Goal: Information Seeking & Learning: Learn about a topic

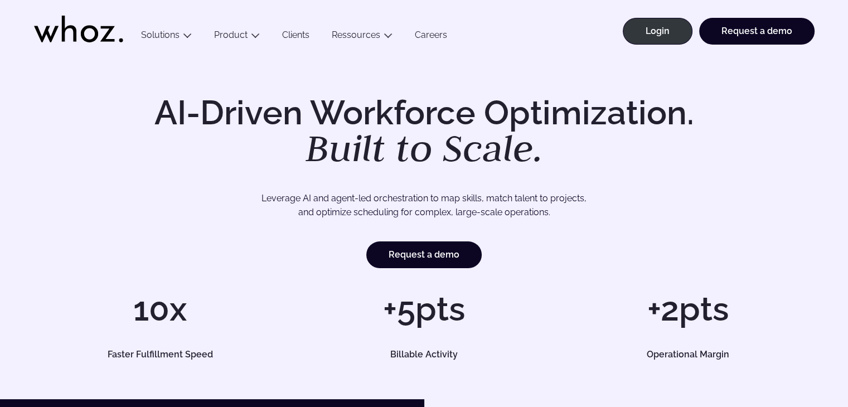
click at [181, 175] on div "AI-Driven Workforce Optimization. Built to Scale. Leverage AI and agent-led orc…" at bounding box center [424, 182] width 781 height 172
click at [307, 324] on h1 "+5pts" at bounding box center [424, 308] width 253 height 33
click at [631, 196] on p "Leverage AI and agent-led orchestration to map skills, match talent to projects…" at bounding box center [424, 205] width 703 height 28
click at [151, 123] on h1 "AI-Driven Workforce Optimization. Built to Scale." at bounding box center [424, 131] width 571 height 71
